Goal: Task Accomplishment & Management: Manage account settings

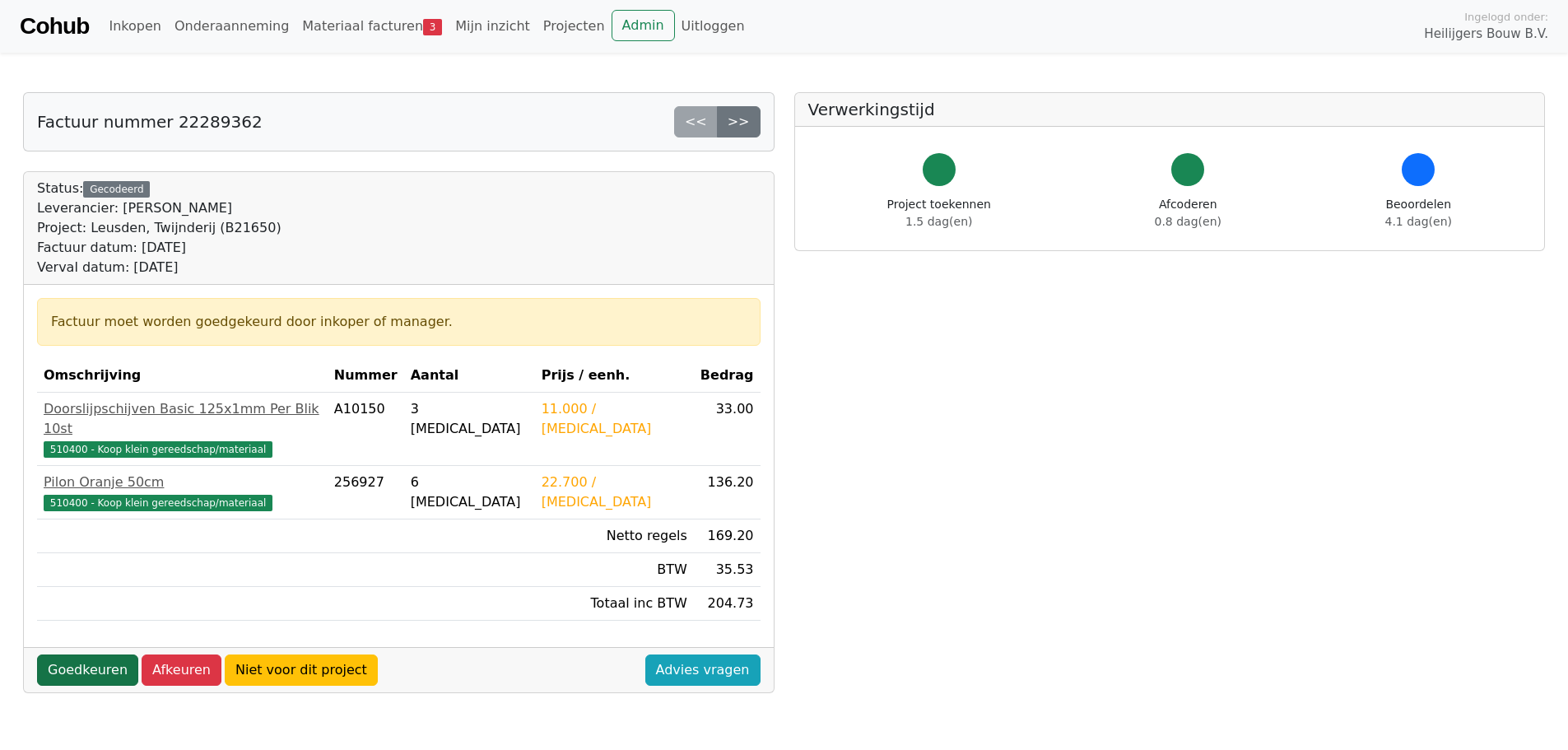
click at [98, 654] on link "Goedkeuren" at bounding box center [88, 670] width 101 height 32
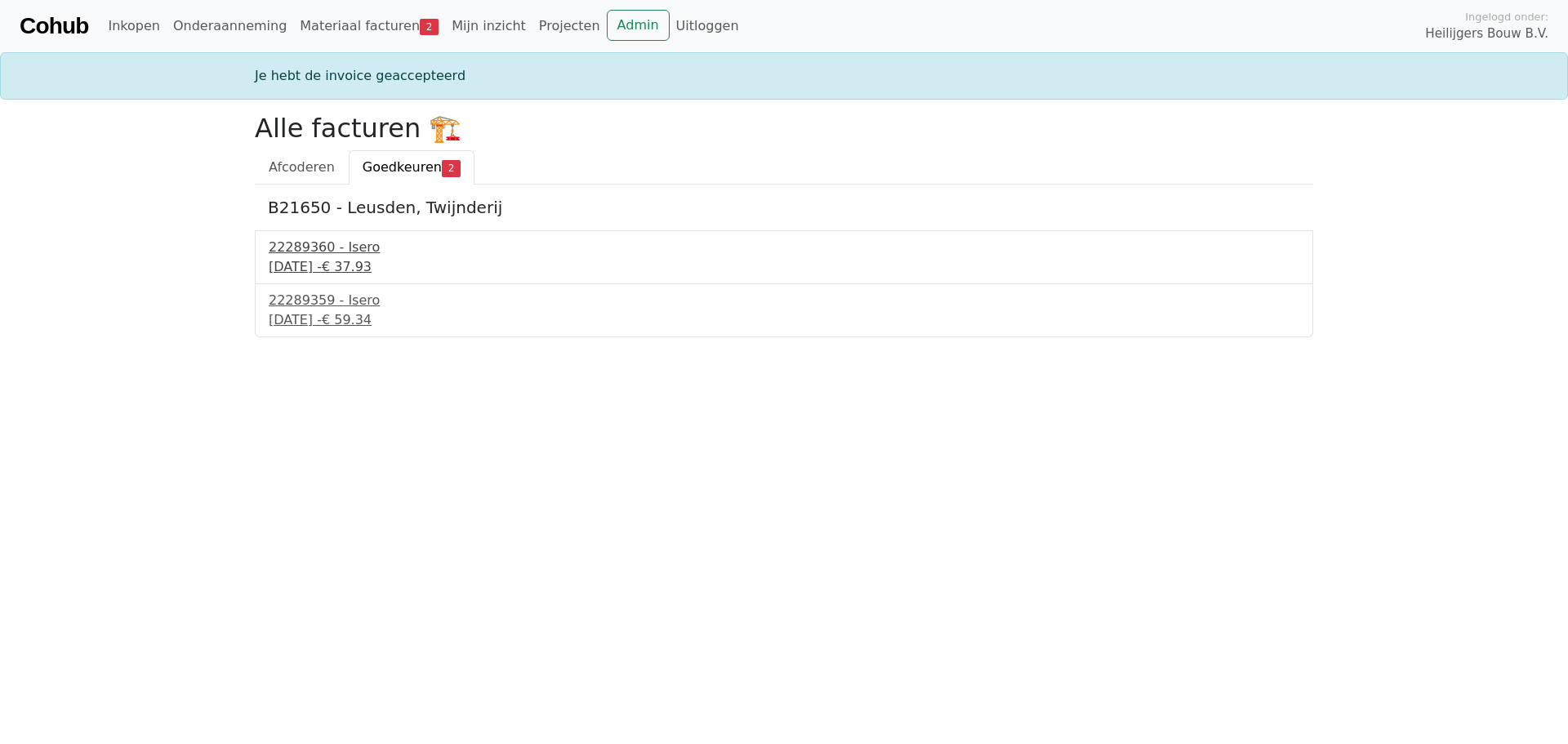
click at [296, 247] on div "22289360 - Isero" at bounding box center [784, 247] width 1030 height 20
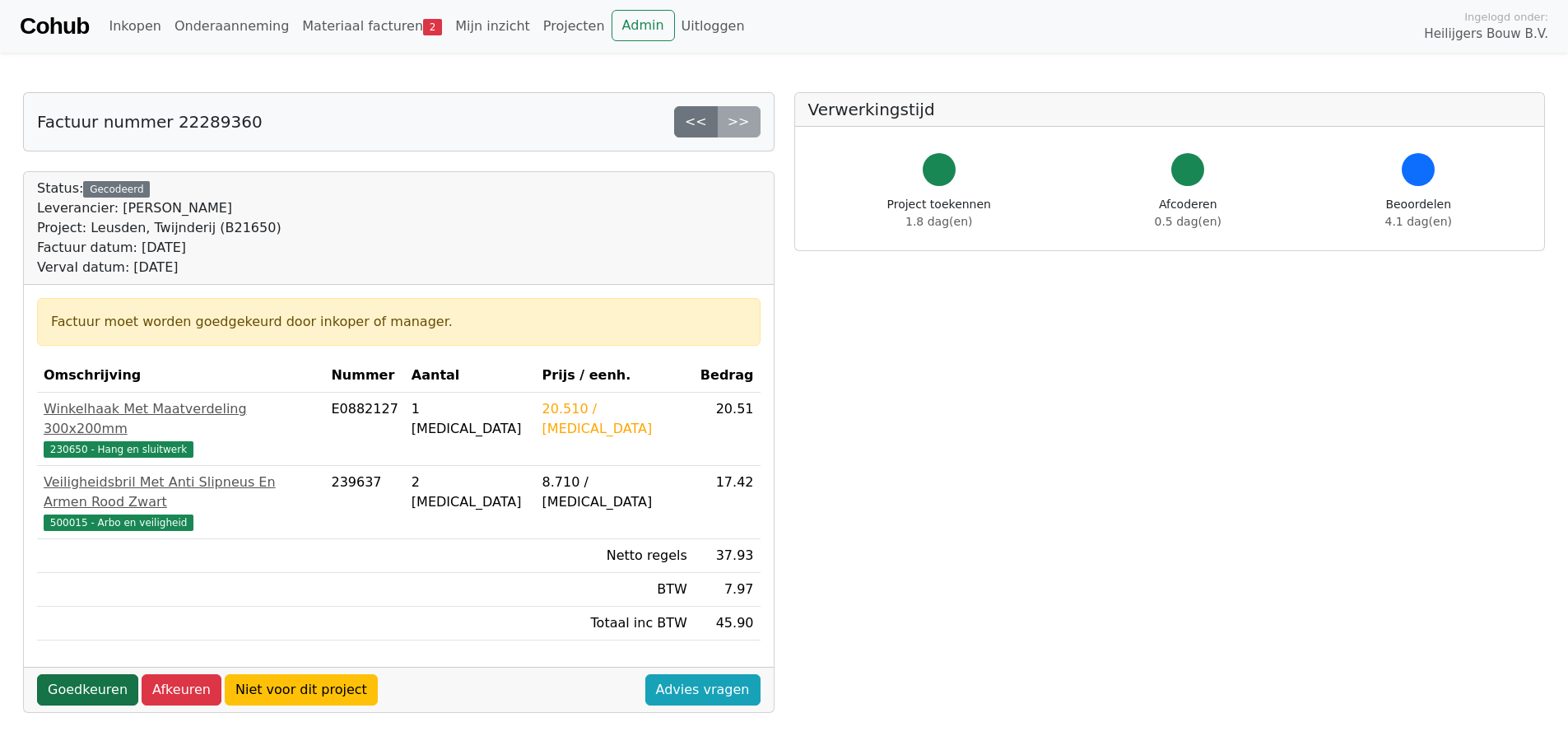
click at [76, 674] on link "Goedkeuren" at bounding box center [88, 690] width 101 height 32
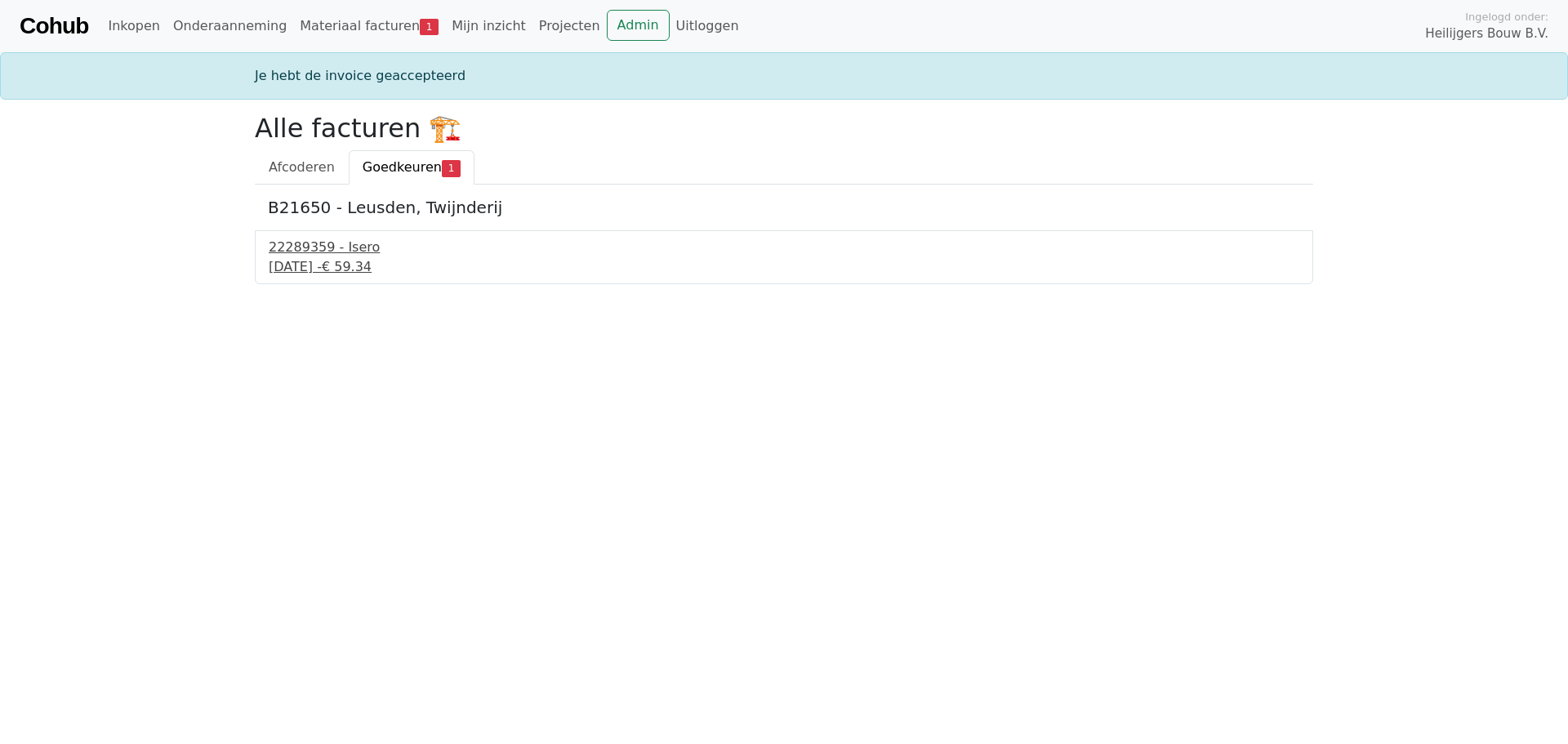
click at [320, 255] on div "22289359 - Isero" at bounding box center [784, 247] width 1030 height 20
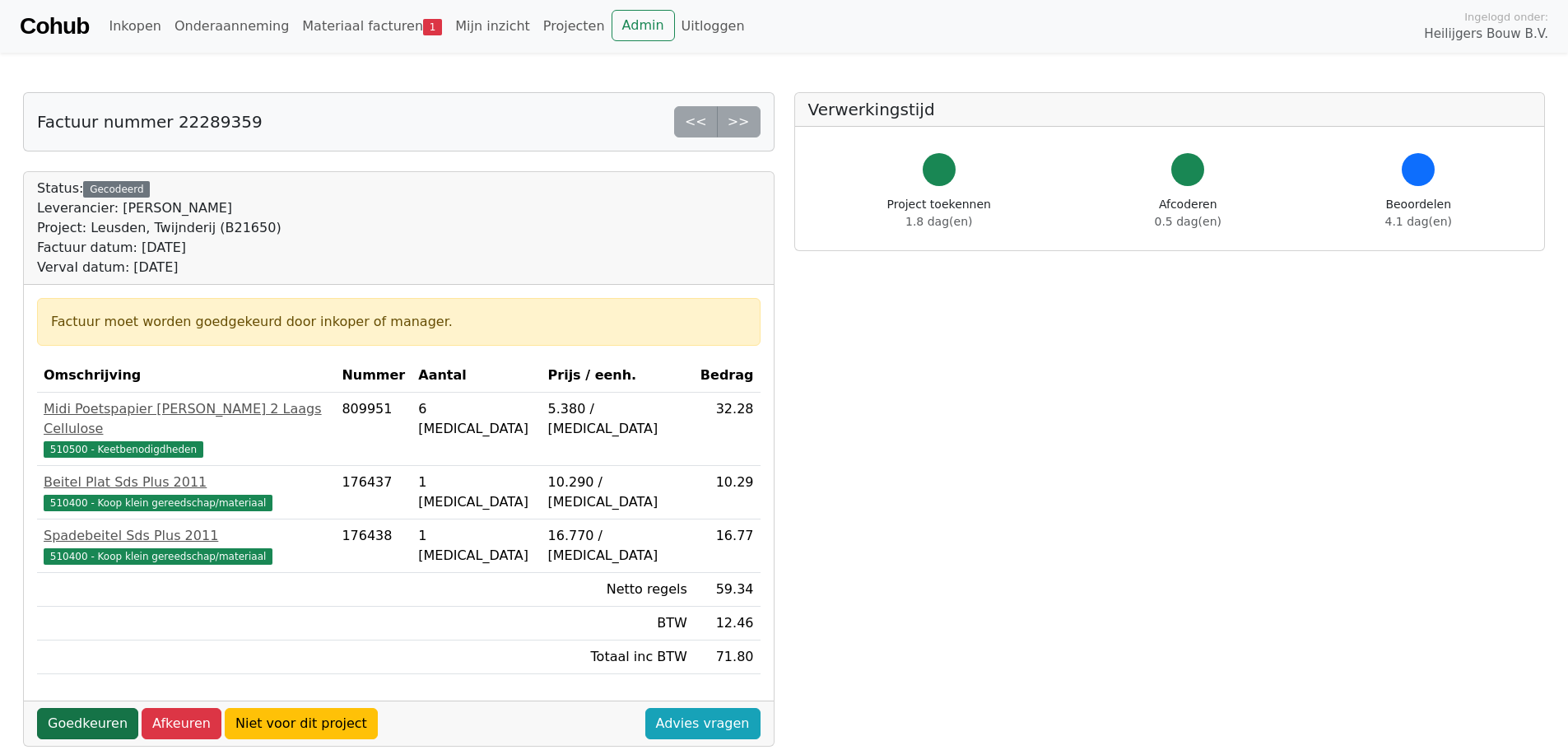
click at [76, 708] on link "Goedkeuren" at bounding box center [88, 723] width 101 height 32
